Goal: Navigation & Orientation: Find specific page/section

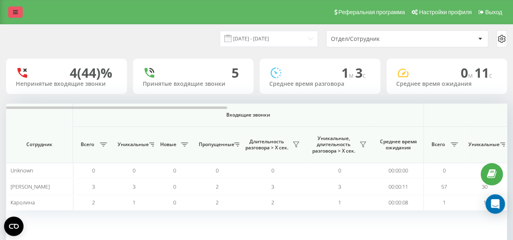
click at [19, 9] on link at bounding box center [15, 11] width 15 height 11
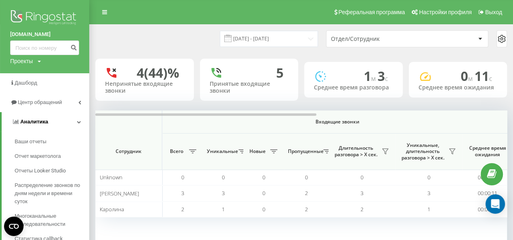
click at [83, 124] on link "Аналитика" at bounding box center [46, 121] width 88 height 19
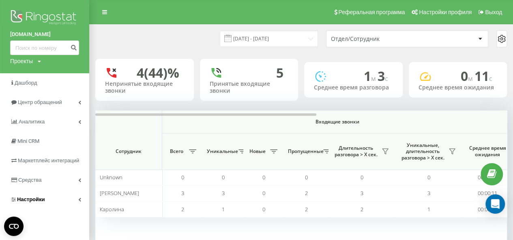
click at [48, 203] on link "Настройки" at bounding box center [44, 199] width 89 height 19
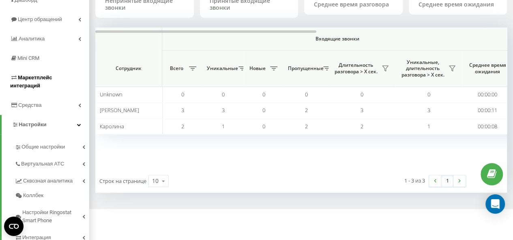
scroll to position [83, 0]
click at [52, 79] on span "Маркетплейс интеграций" at bounding box center [31, 81] width 42 height 14
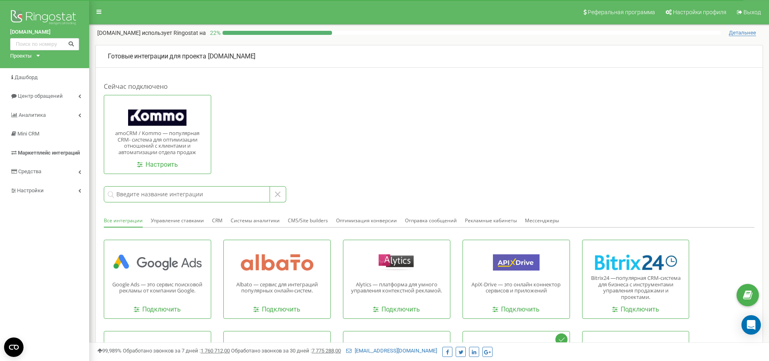
click at [187, 191] on input at bounding box center [187, 194] width 166 height 16
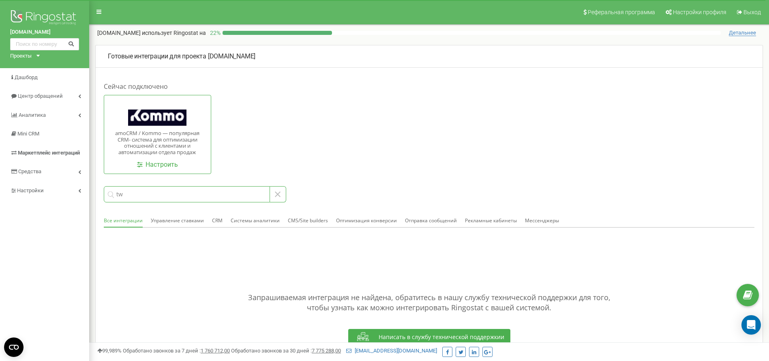
type input "t"
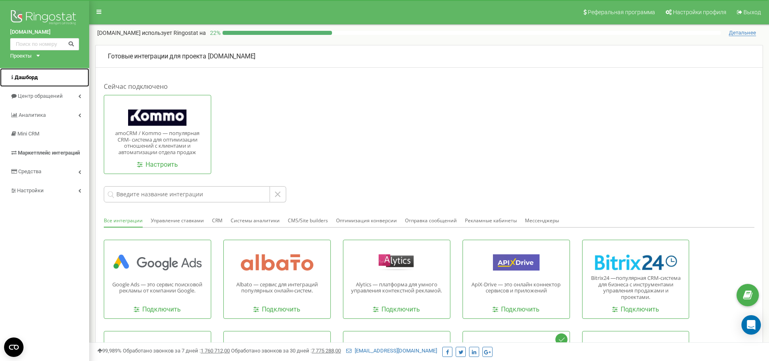
click at [29, 79] on span "Дашборд" at bounding box center [26, 77] width 23 height 6
